Goal: Information Seeking & Learning: Learn about a topic

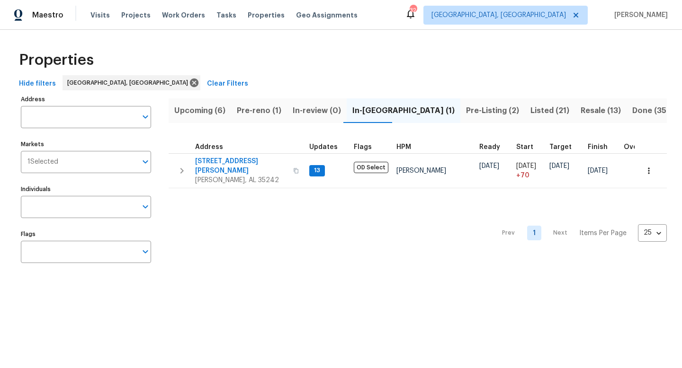
click at [270, 113] on span "Pre-reno (1)" at bounding box center [259, 110] width 45 height 13
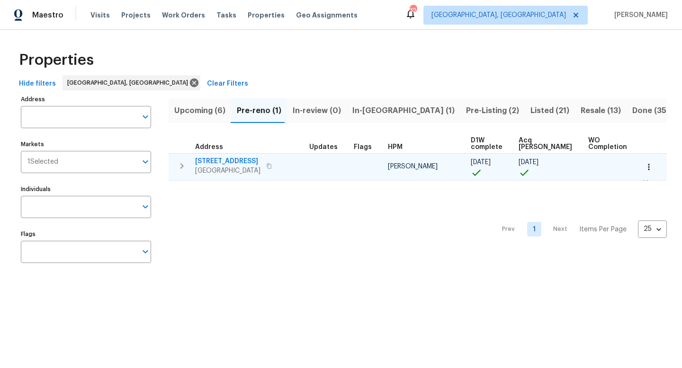
click at [268, 167] on icon "button" at bounding box center [269, 166] width 6 height 6
click at [238, 159] on span "4408 Canterbury St" at bounding box center [227, 161] width 65 height 9
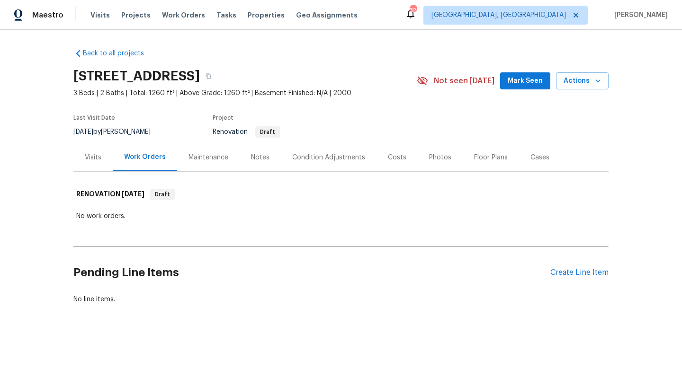
scroll to position [0, 0]
click at [248, 13] on span "Properties" at bounding box center [266, 14] width 37 height 9
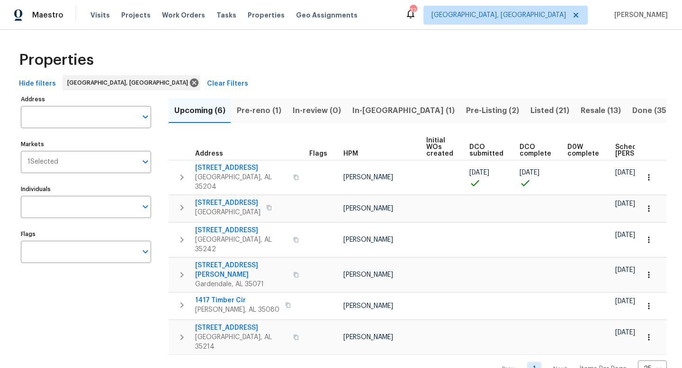
click at [581, 107] on span "Resale (13)" at bounding box center [601, 110] width 40 height 13
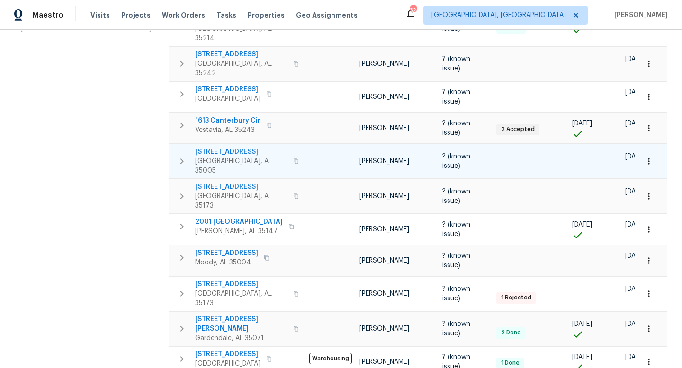
scroll to position [234, 0]
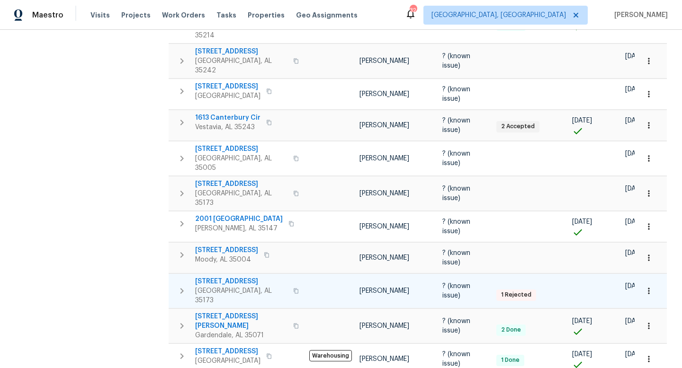
click at [227, 277] on span "6869 Lexington Oaks Dr" at bounding box center [241, 281] width 92 height 9
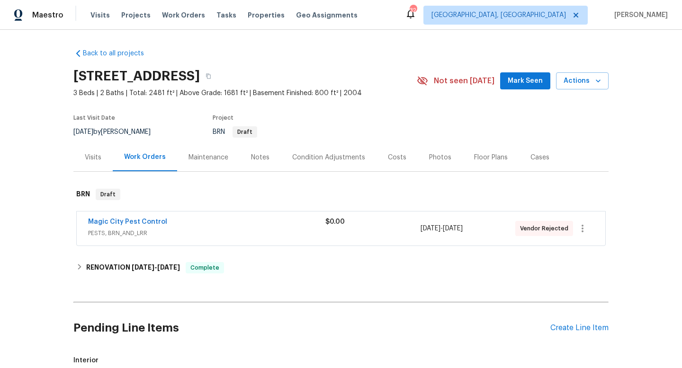
click at [394, 157] on div "Costs" at bounding box center [397, 157] width 18 height 9
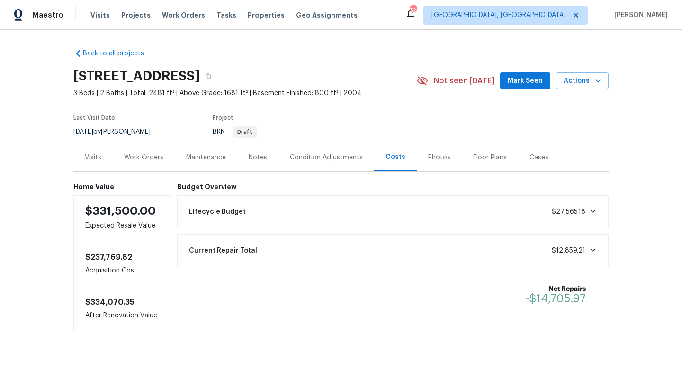
click at [447, 159] on div "Photos" at bounding box center [439, 158] width 45 height 28
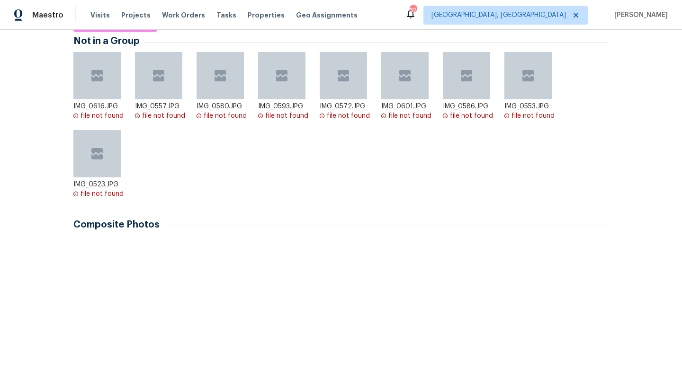
scroll to position [183, 0]
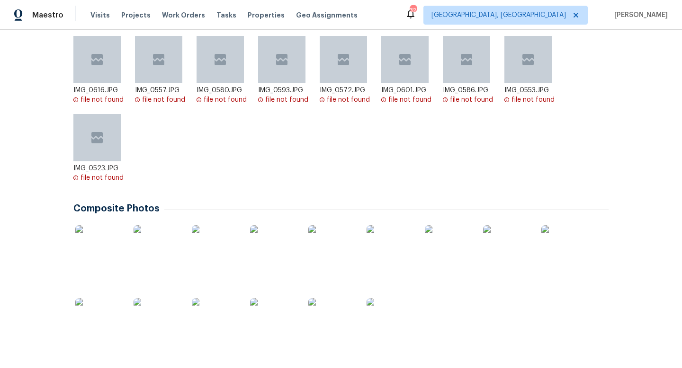
click at [87, 327] on img at bounding box center [98, 321] width 47 height 47
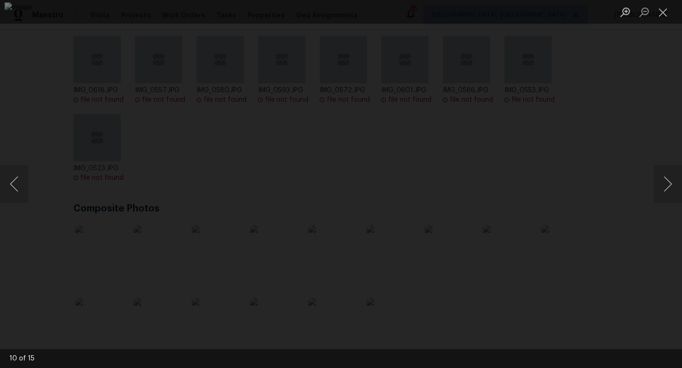
click at [643, 283] on div "Lightbox" at bounding box center [341, 184] width 682 height 368
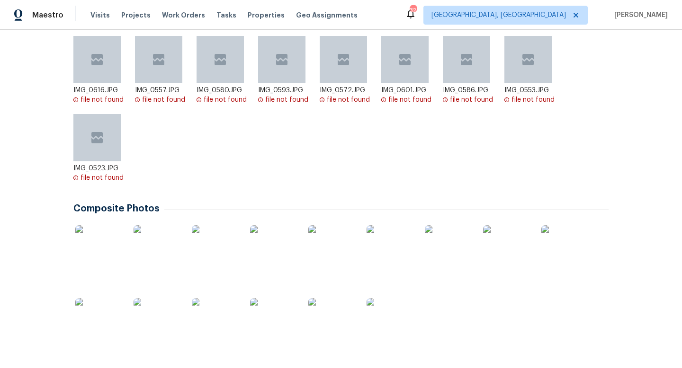
scroll to position [0, 0]
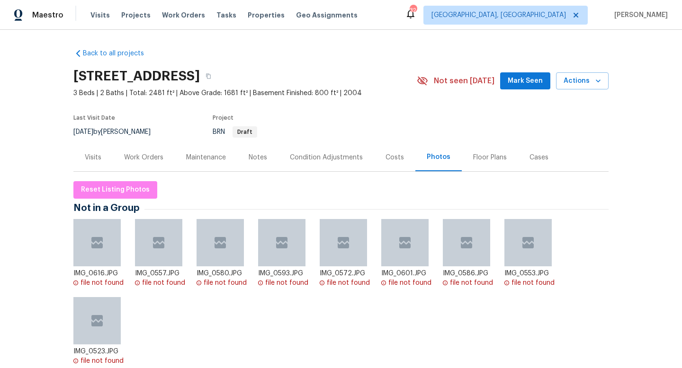
click at [394, 161] on div "Costs" at bounding box center [395, 157] width 18 height 9
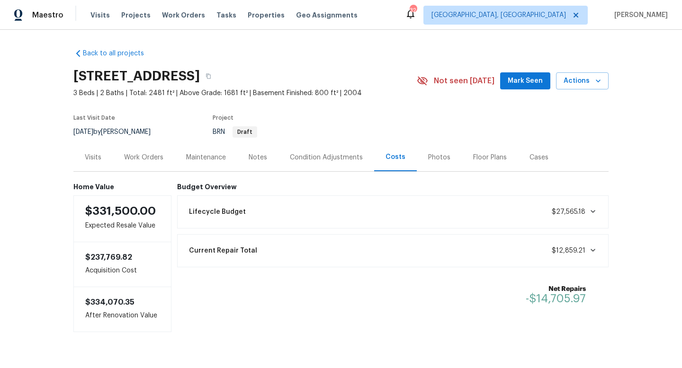
click at [147, 153] on div "Work Orders" at bounding box center [143, 157] width 39 height 9
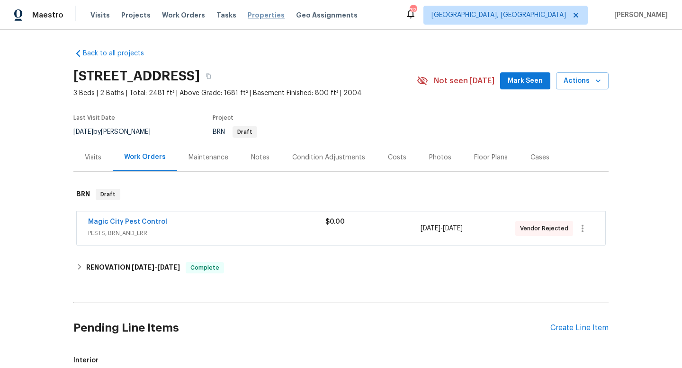
click at [258, 17] on span "Properties" at bounding box center [266, 14] width 37 height 9
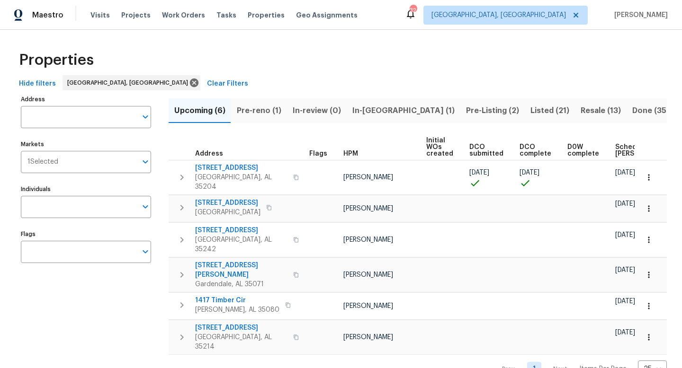
click at [615, 150] on span "Scheduled [PERSON_NAME]" at bounding box center [642, 150] width 54 height 13
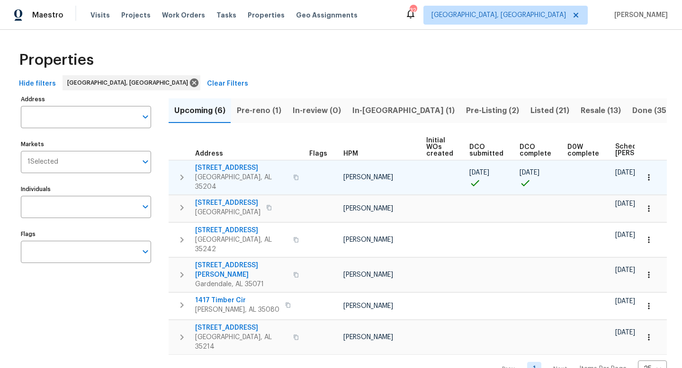
scroll to position [0, 116]
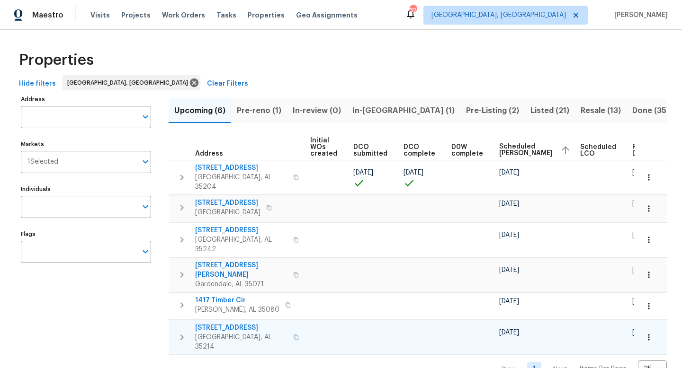
click at [220, 323] on span "[STREET_ADDRESS]" at bounding box center [241, 327] width 92 height 9
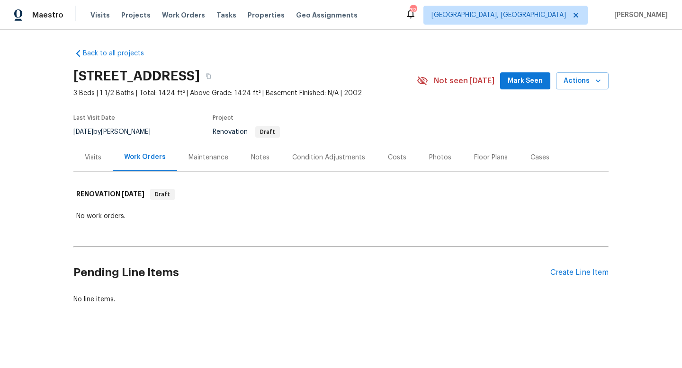
click at [391, 160] on div "Costs" at bounding box center [397, 157] width 18 height 9
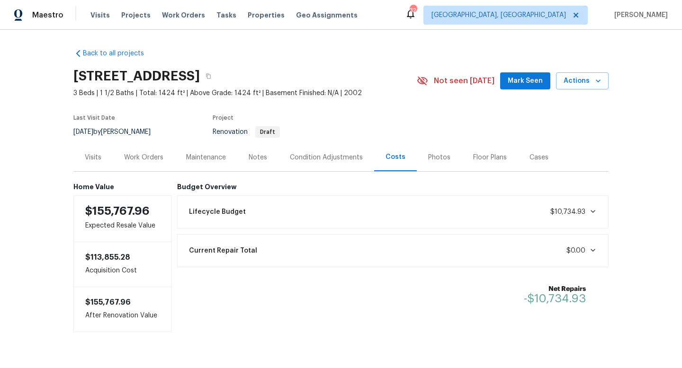
click at [145, 159] on div "Work Orders" at bounding box center [143, 157] width 39 height 9
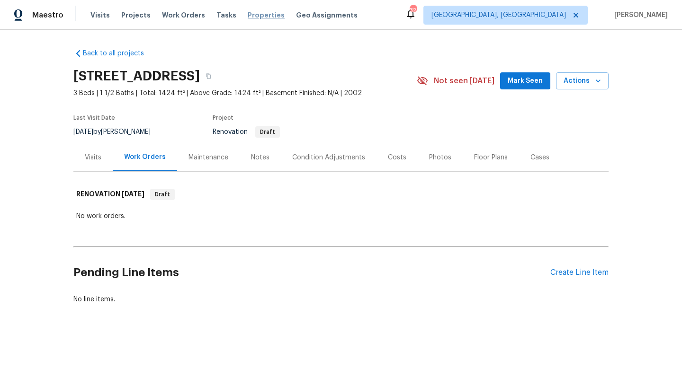
click at [248, 13] on span "Properties" at bounding box center [266, 14] width 37 height 9
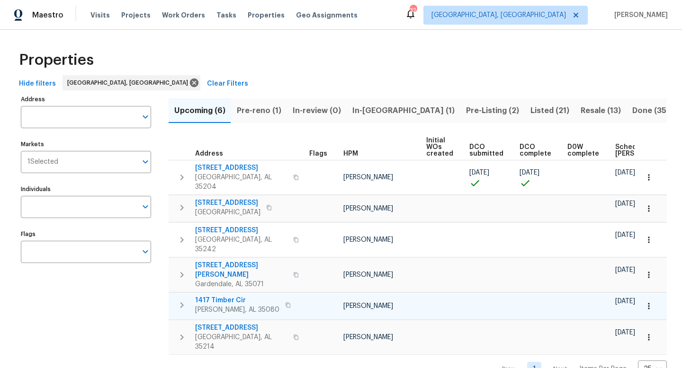
click at [209, 296] on span "1417 Timber Cir" at bounding box center [237, 300] width 84 height 9
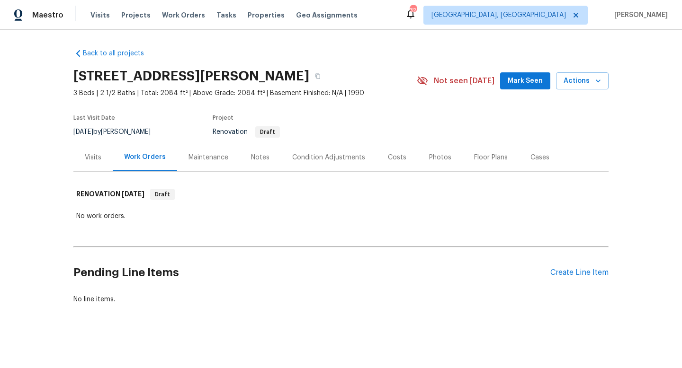
click at [391, 157] on div "Costs" at bounding box center [397, 157] width 18 height 9
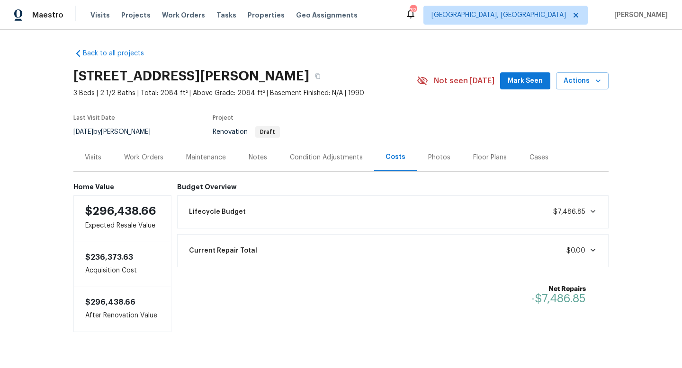
click at [96, 154] on div "Visits" at bounding box center [93, 157] width 17 height 9
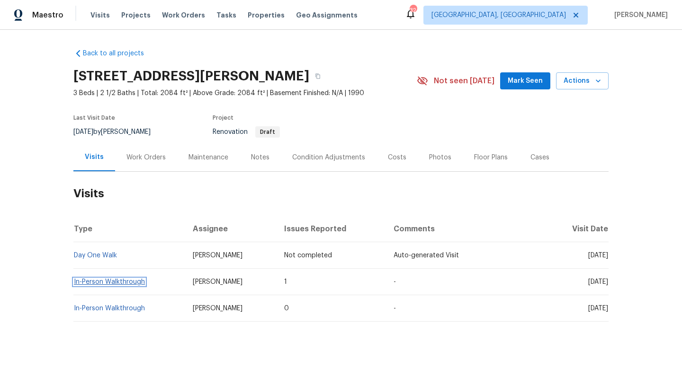
click at [106, 281] on link "In-Person Walkthrough" at bounding box center [109, 282] width 71 height 7
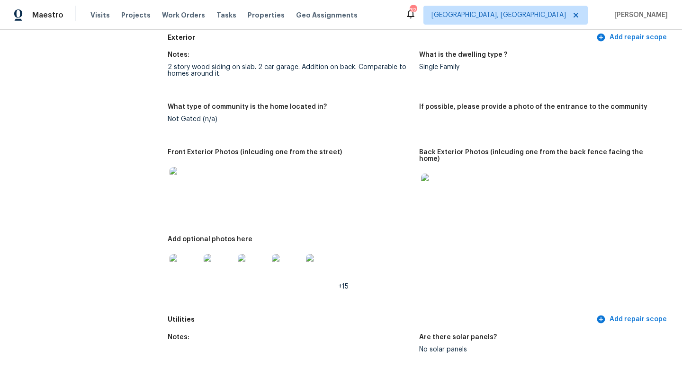
scroll to position [349, 0]
click at [181, 183] on img at bounding box center [185, 183] width 30 height 30
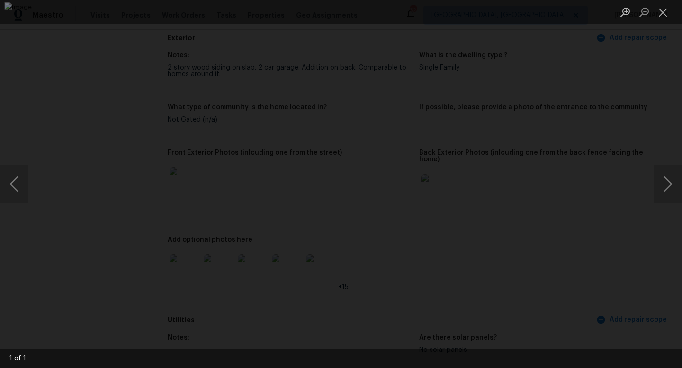
click at [671, 283] on div "Lightbox" at bounding box center [341, 184] width 682 height 368
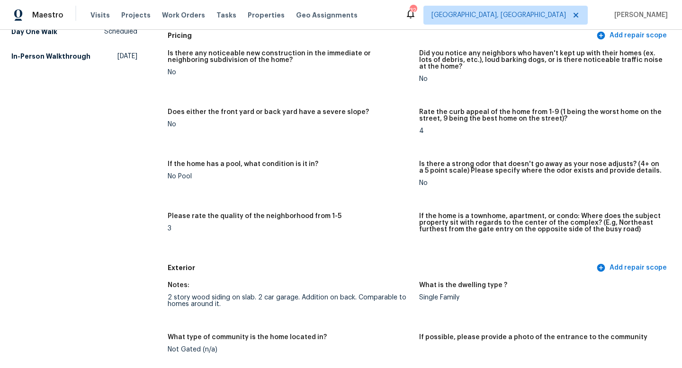
scroll to position [0, 0]
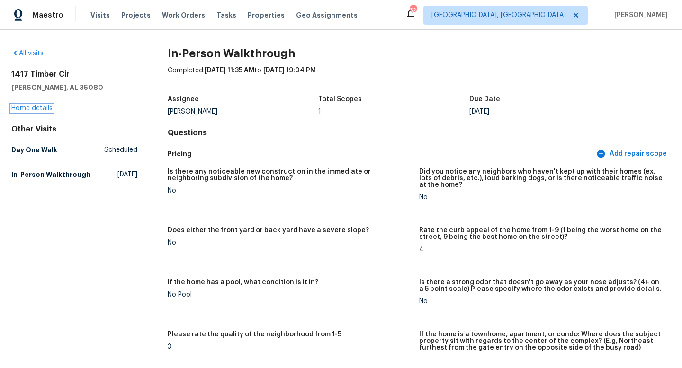
click at [29, 110] on link "Home details" at bounding box center [31, 108] width 41 height 7
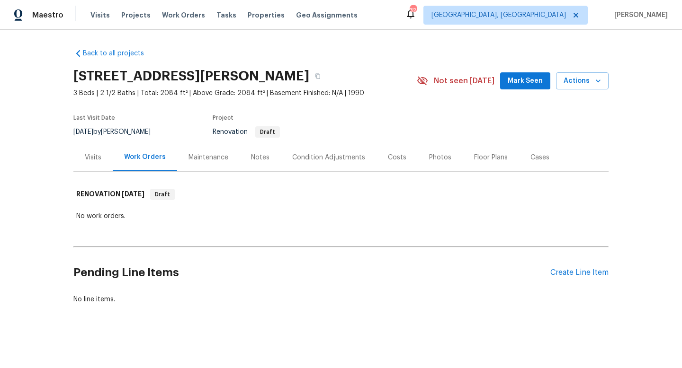
click at [388, 153] on div "Costs" at bounding box center [397, 157] width 18 height 9
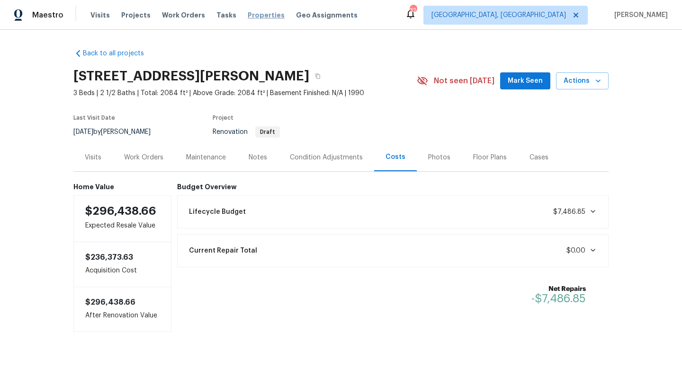
click at [256, 12] on span "Properties" at bounding box center [266, 14] width 37 height 9
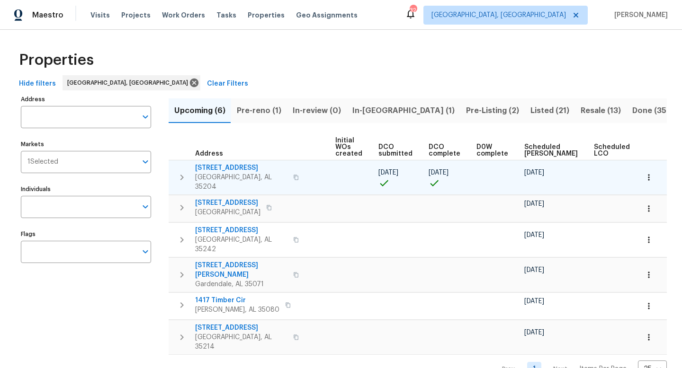
scroll to position [0, 105]
